Goal: Information Seeking & Learning: Learn about a topic

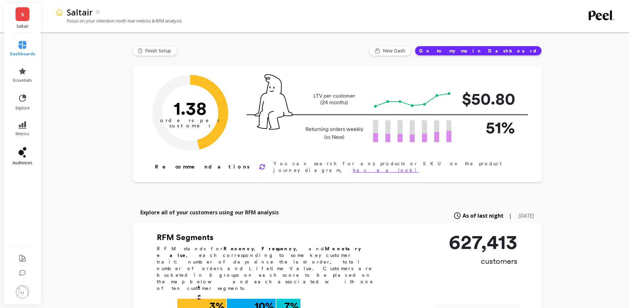
click at [24, 158] on link "audiences" at bounding box center [22, 156] width 25 height 18
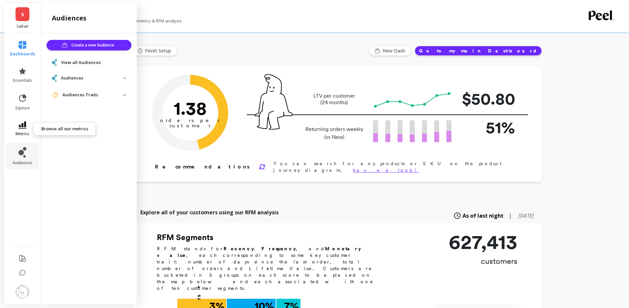
click at [22, 126] on icon at bounding box center [22, 125] width 8 height 7
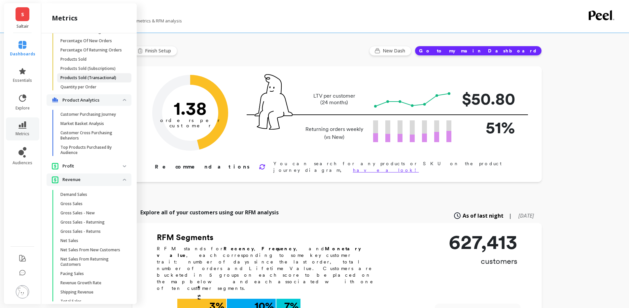
scroll to position [662, 0]
click at [83, 125] on p "Market Basket Analysis" at bounding box center [82, 122] width 44 height 5
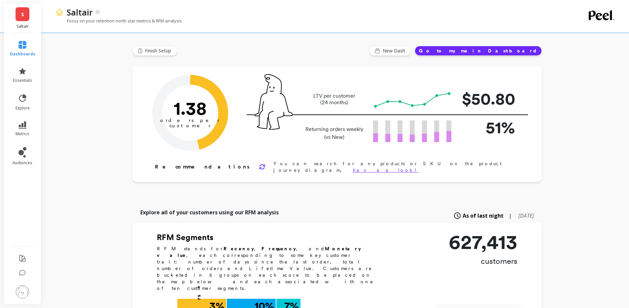
scroll to position [0, 0]
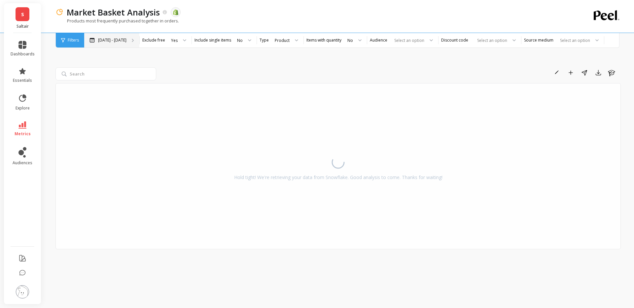
click at [111, 36] on div "[DATE] - [DATE]" at bounding box center [111, 40] width 55 height 15
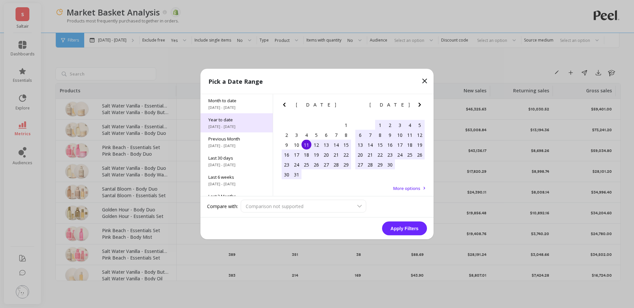
click at [234, 124] on span "[DATE] - [DATE]" at bounding box center [236, 126] width 56 height 5
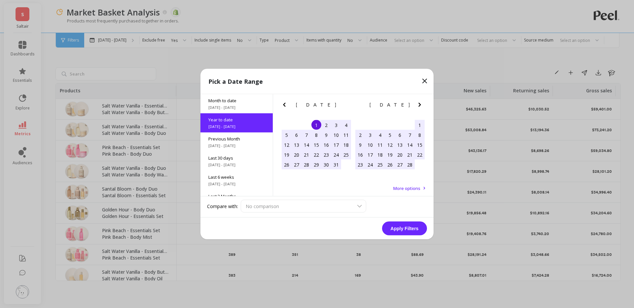
click at [412, 230] on button "Apply Filters" at bounding box center [404, 229] width 45 height 14
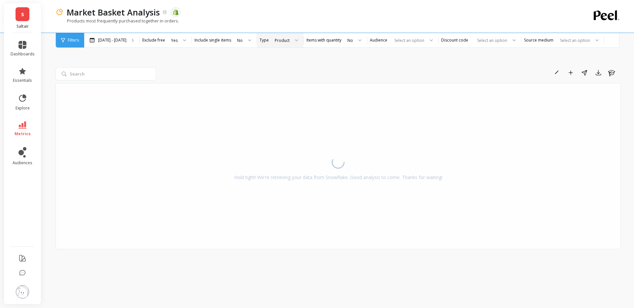
click at [290, 44] on div at bounding box center [294, 40] width 8 height 15
click at [286, 69] on div "Product Type" at bounding box center [286, 71] width 26 height 6
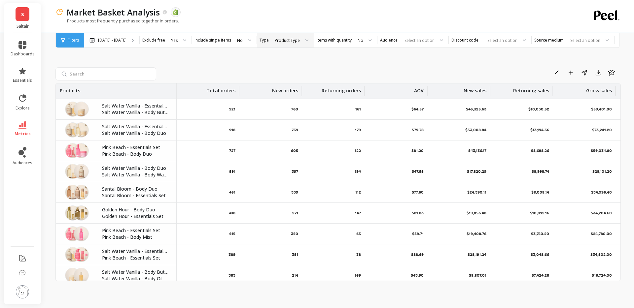
click at [285, 38] on div "Product Type" at bounding box center [287, 40] width 25 height 6
click at [290, 71] on div "Product Type" at bounding box center [291, 71] width 36 height 6
click at [343, 40] on label "Items with quantity" at bounding box center [334, 40] width 35 height 5
click at [282, 37] on div "Product Type" at bounding box center [287, 40] width 25 height 6
click at [82, 74] on input "search" at bounding box center [105, 73] width 101 height 13
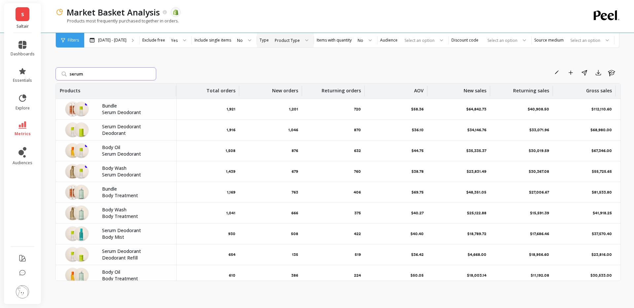
click at [94, 76] on input "serum" at bounding box center [105, 73] width 101 height 13
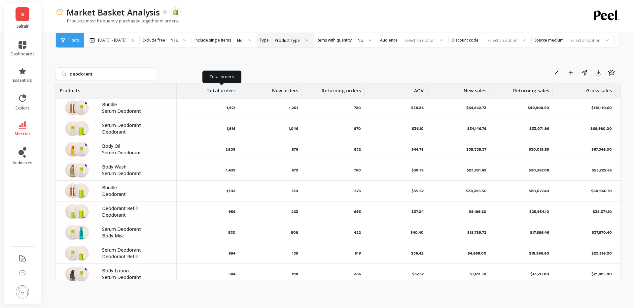
click at [221, 87] on p "Total orders" at bounding box center [220, 89] width 29 height 11
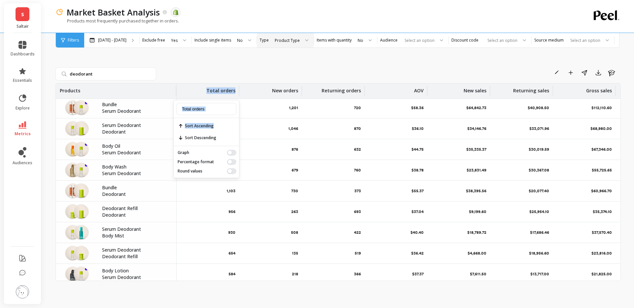
drag, startPoint x: 209, startPoint y: 132, endPoint x: 206, endPoint y: 85, distance: 47.3
click at [206, 87] on div "Total orders Total orders Sort Ascending Sort Descending Graph Percentage forma…" at bounding box center [208, 91] width 63 height 15
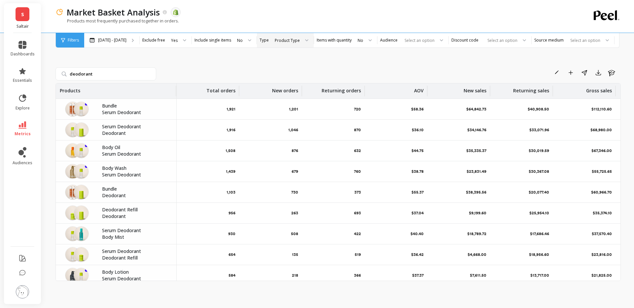
click at [206, 81] on div "deodorant Rename Add to Dashboard Share Export Learn Products Total orders New …" at bounding box center [337, 174] width 565 height 214
click at [109, 108] on p "Bundle" at bounding box center [135, 106] width 66 height 7
click at [291, 42] on div "Product Type" at bounding box center [287, 40] width 25 height 6
click at [471, 66] on div "deodorant Rename Add to Dashboard Share Export Learn Products Total orders New …" at bounding box center [337, 167] width 565 height 265
click at [243, 39] on div at bounding box center [247, 40] width 8 height 15
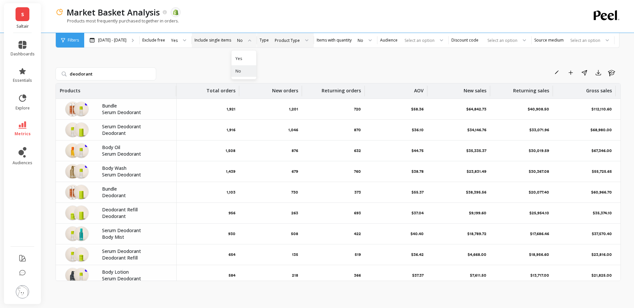
click at [306, 68] on div "Rename Add to Dashboard Share Export Learn" at bounding box center [390, 72] width 462 height 11
click at [294, 39] on div "Product Type" at bounding box center [287, 41] width 26 height 8
click at [283, 61] on div "Variant" at bounding box center [291, 58] width 36 height 6
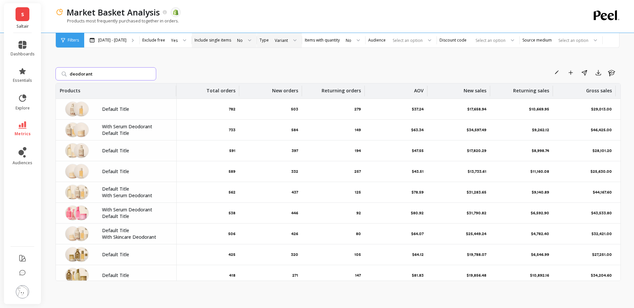
click at [107, 77] on input "deodorant" at bounding box center [105, 73] width 101 height 13
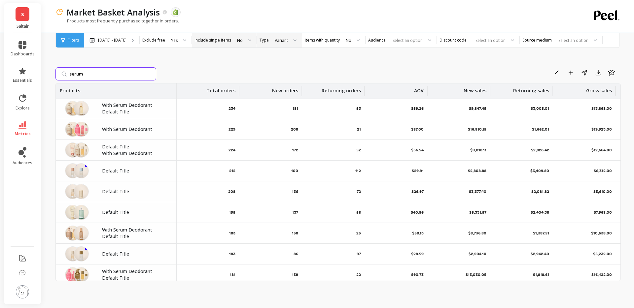
scroll to position [298, 0]
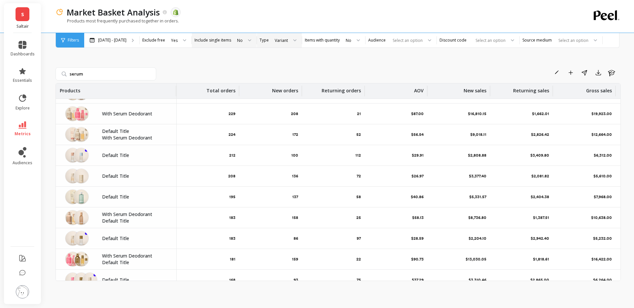
click at [257, 19] on div "Products most frequently purchased together in orders." at bounding box center [310, 24] width 511 height 13
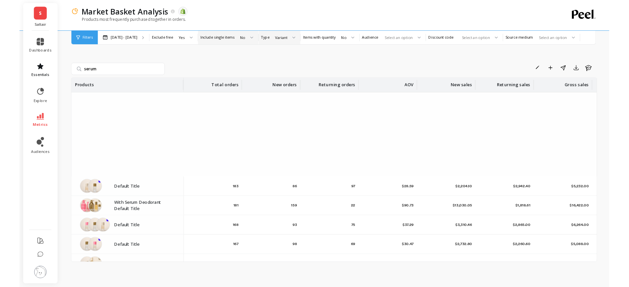
scroll to position [365, 0]
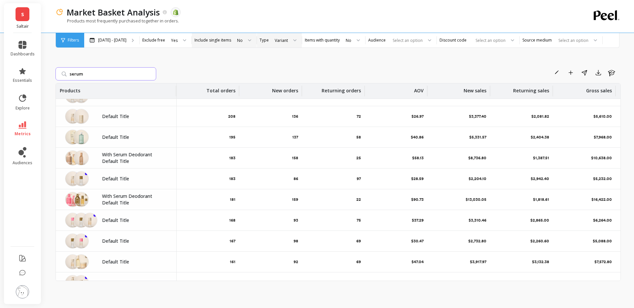
click at [87, 78] on input "serum" at bounding box center [105, 73] width 101 height 13
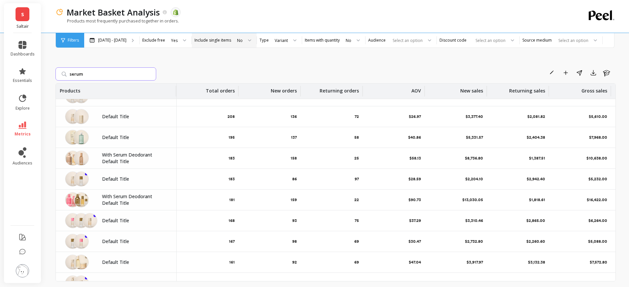
click at [96, 77] on input "serum" at bounding box center [105, 73] width 101 height 13
drag, startPoint x: 96, startPoint y: 77, endPoint x: 99, endPoint y: 68, distance: 9.4
click at [99, 68] on input "serum" at bounding box center [105, 73] width 101 height 13
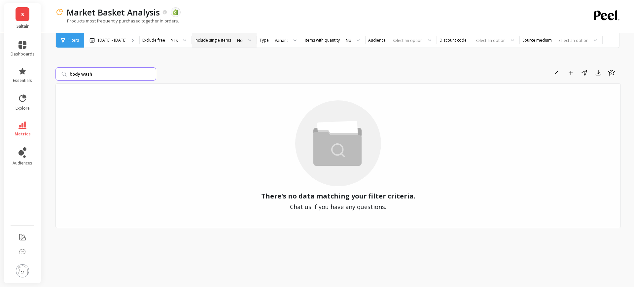
click at [120, 72] on input "body wash" at bounding box center [105, 73] width 101 height 13
click at [119, 72] on input "body wash" at bounding box center [105, 73] width 101 height 13
type input "wash"
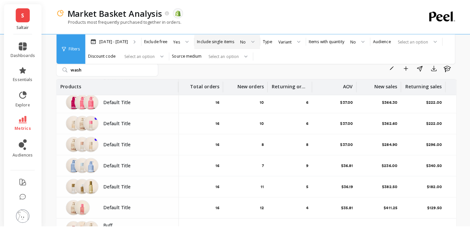
scroll to position [3715, 0]
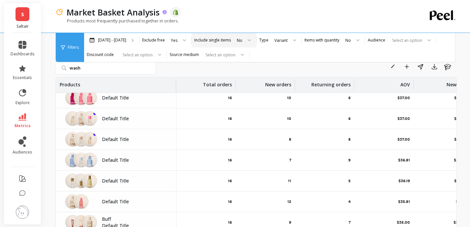
drag, startPoint x: 77, startPoint y: 185, endPoint x: 100, endPoint y: 8, distance: 177.7
